Goal: Navigation & Orientation: Find specific page/section

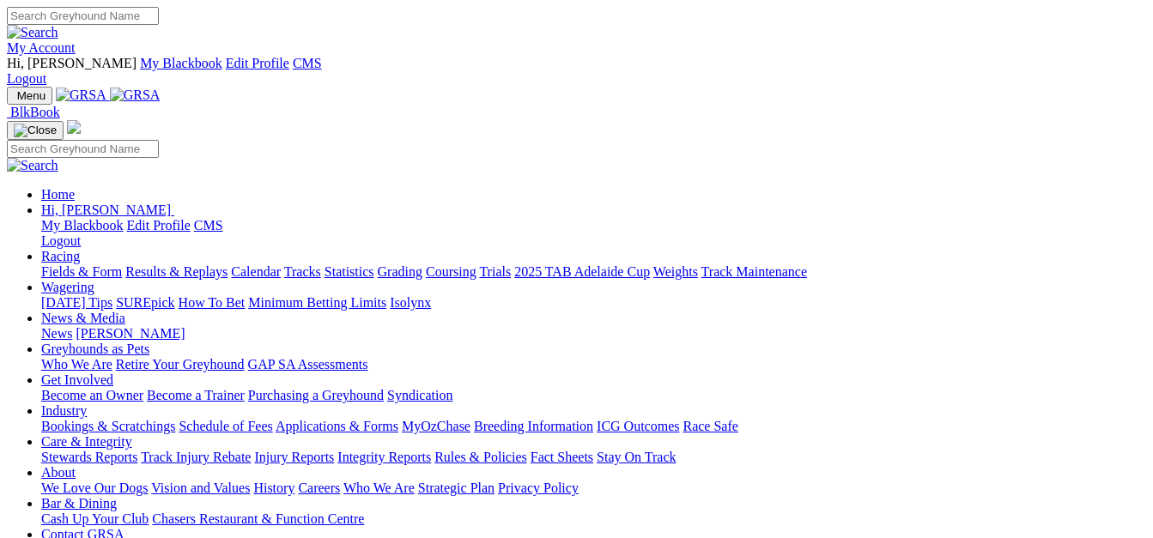
click at [80, 249] on link "Racing" at bounding box center [60, 256] width 39 height 15
click at [91, 264] on link "Fields & Form" at bounding box center [81, 271] width 81 height 15
